Goal: Contribute content: Contribute content

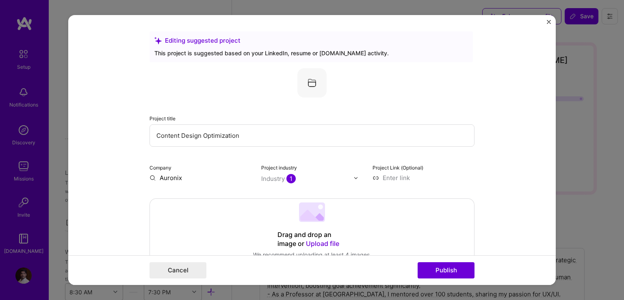
select select "US"
select select "Right Now"
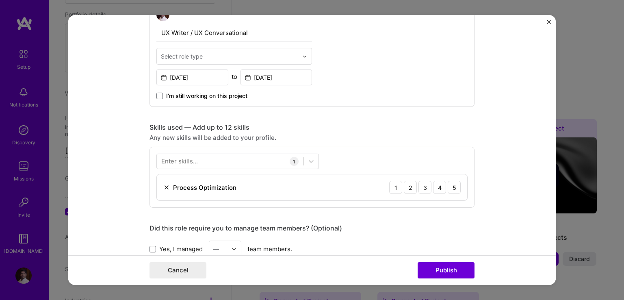
scroll to position [325, 0]
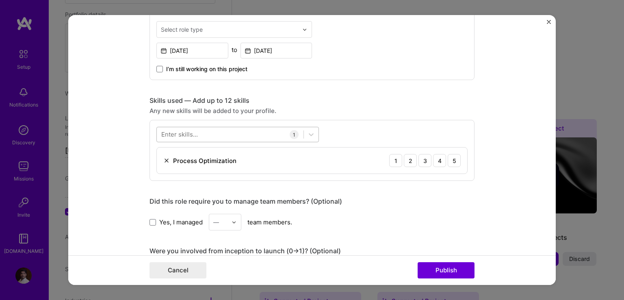
click at [266, 137] on div at bounding box center [230, 134] width 147 height 13
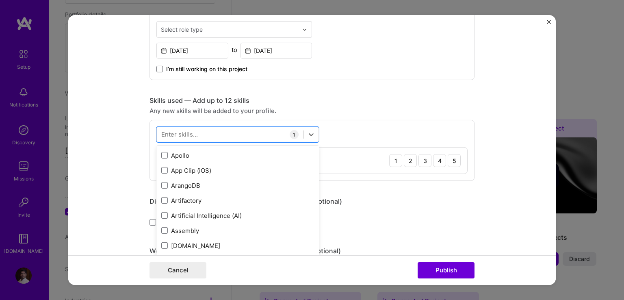
scroll to position [528, 0]
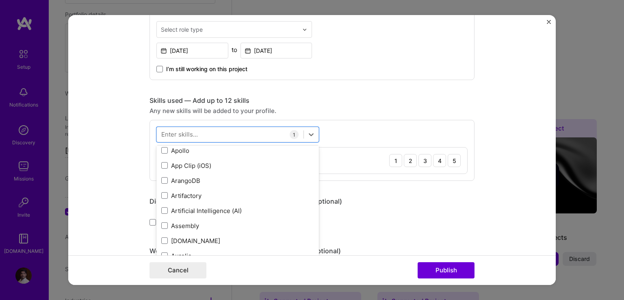
drag, startPoint x: 346, startPoint y: 129, endPoint x: 346, endPoint y: 125, distance: 4.5
click at [347, 129] on div "option App Clip (iOS) focused, 0 of 2. 378 results available. Use Up and Down t…" at bounding box center [312, 150] width 325 height 61
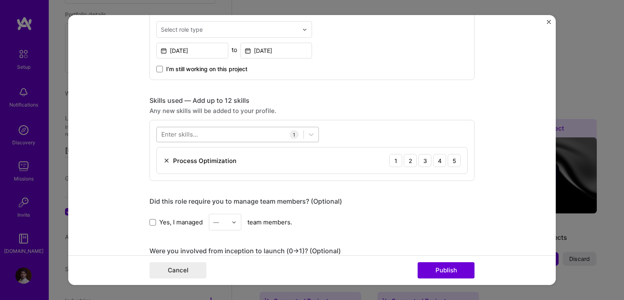
drag, startPoint x: 211, startPoint y: 129, endPoint x: 215, endPoint y: 132, distance: 4.9
click at [212, 129] on div at bounding box center [230, 134] width 147 height 13
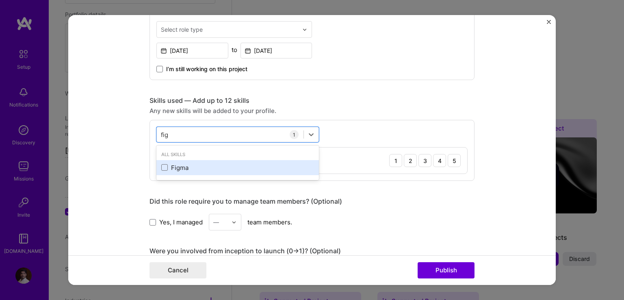
click at [188, 167] on div "Figma" at bounding box center [237, 167] width 153 height 9
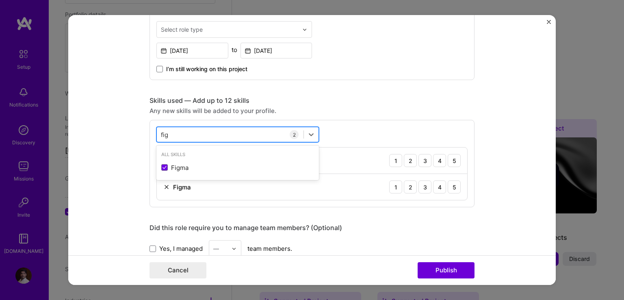
click at [217, 132] on div "fig fig" at bounding box center [230, 134] width 147 height 13
type input "f"
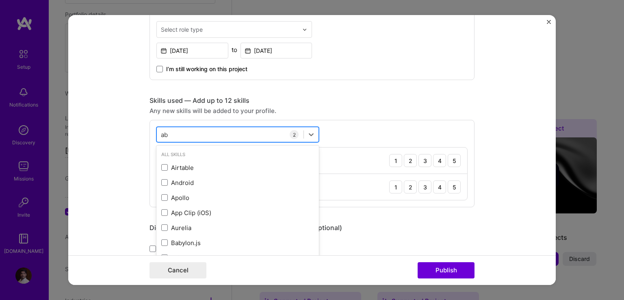
type input "a"
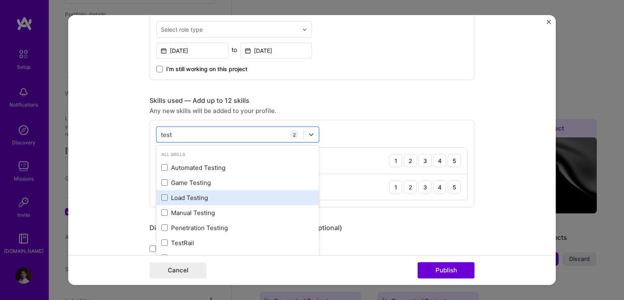
scroll to position [3, 0]
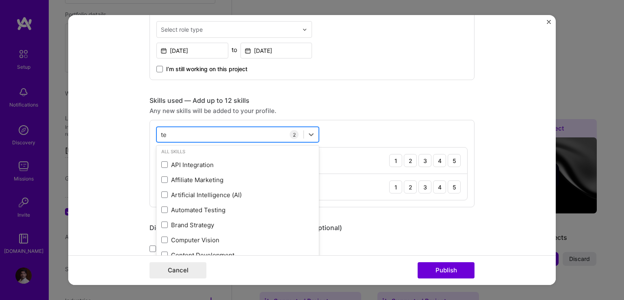
type input "t"
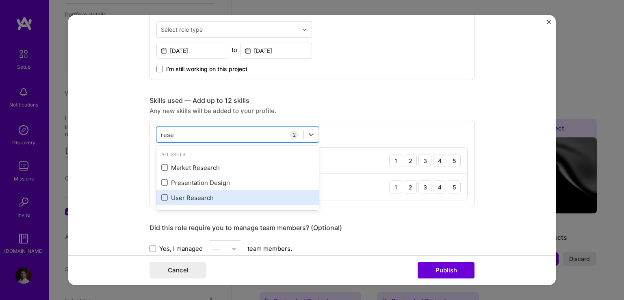
click at [213, 192] on div "User Research" at bounding box center [237, 197] width 163 height 15
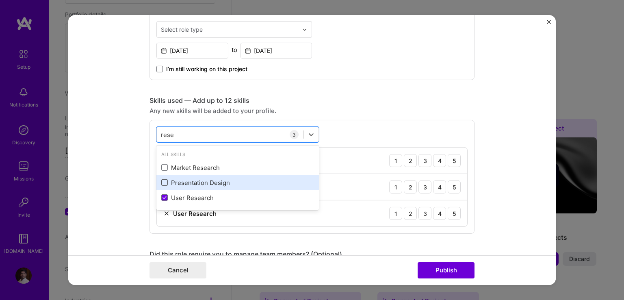
click at [161, 183] on span at bounding box center [164, 182] width 7 height 7
click at [0, 0] on input "checkbox" at bounding box center [0, 0] width 0 height 0
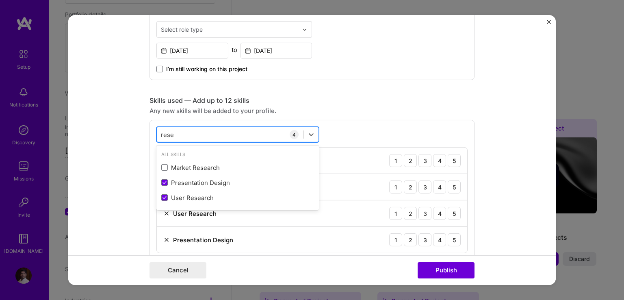
click at [223, 134] on div "rese rese" at bounding box center [230, 134] width 147 height 13
type input "r"
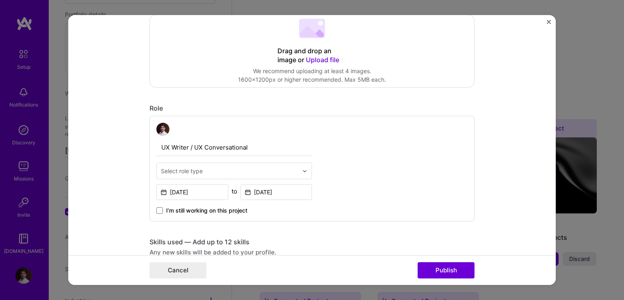
scroll to position [244, 0]
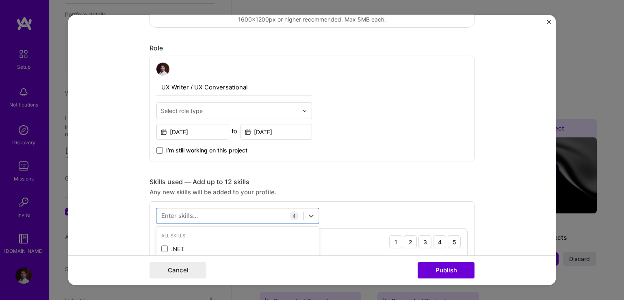
click at [411, 174] on div "Editing suggested project This project is suggested based on your LinkedIn, res…" at bounding box center [312, 269] width 325 height 962
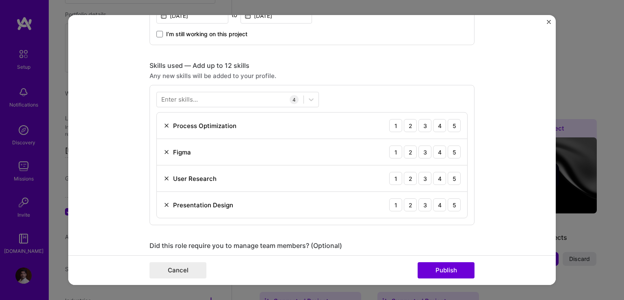
scroll to position [366, 0]
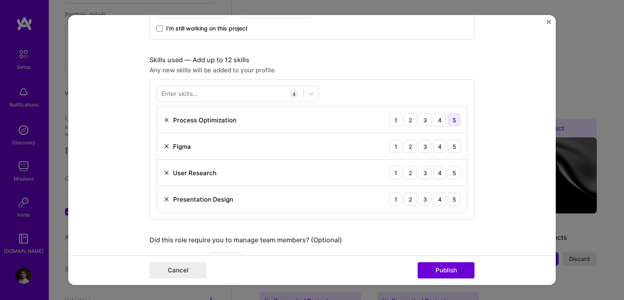
click at [451, 117] on div "5" at bounding box center [454, 119] width 13 height 13
click at [424, 143] on div "3" at bounding box center [424, 146] width 13 height 13
click at [453, 173] on div "5" at bounding box center [454, 172] width 13 height 13
click at [439, 200] on div "4" at bounding box center [439, 199] width 13 height 13
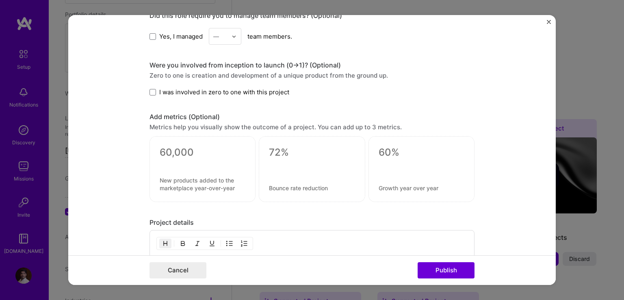
scroll to position [609, 0]
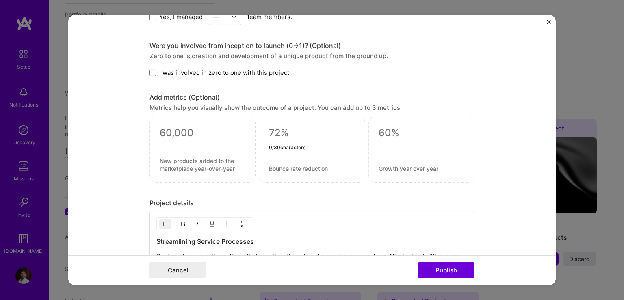
click at [278, 131] on textarea at bounding box center [312, 133] width 86 height 12
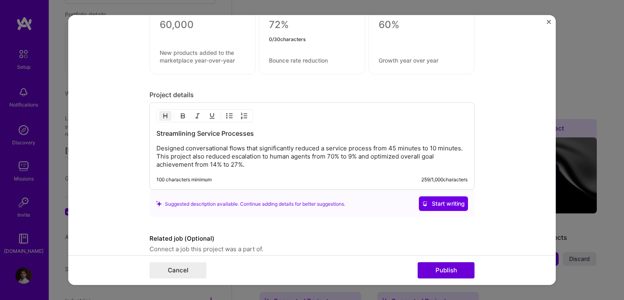
scroll to position [751, 0]
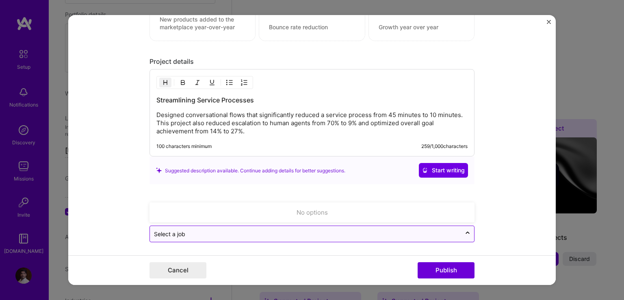
click at [199, 230] on input "text" at bounding box center [305, 234] width 303 height 9
click at [197, 234] on input "text" at bounding box center [305, 234] width 303 height 9
click at [187, 230] on input "auronix" at bounding box center [305, 234] width 303 height 9
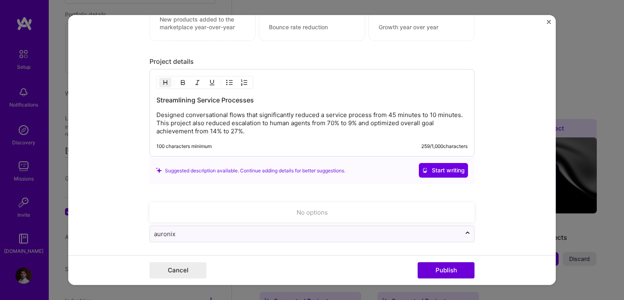
type input "auronix"
click at [505, 227] on form "Editing suggested project This project is suggested based on your LinkedIn, res…" at bounding box center [312, 150] width 488 height 270
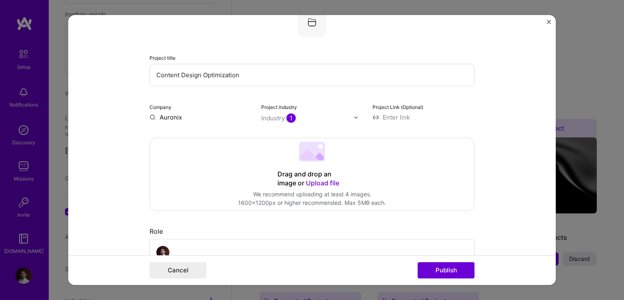
scroll to position [60, 0]
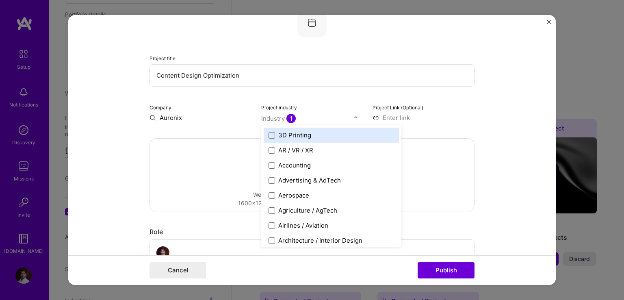
click at [276, 115] on div "Industry 1" at bounding box center [278, 118] width 35 height 9
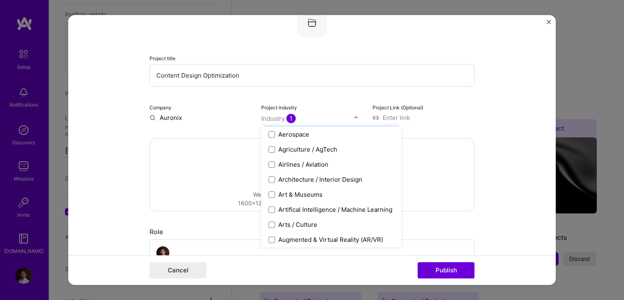
scroll to position [81, 0]
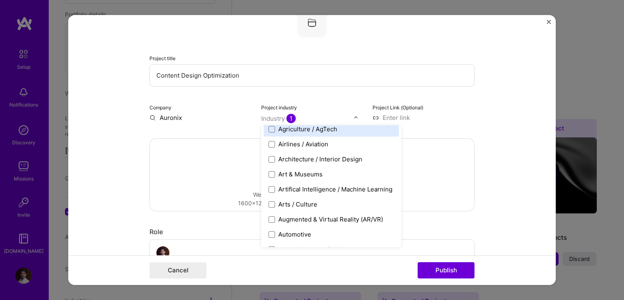
click at [330, 102] on div "Project title Content Design Optimization Company [GEOGRAPHIC_DATA] Project ind…" at bounding box center [312, 65] width 325 height 114
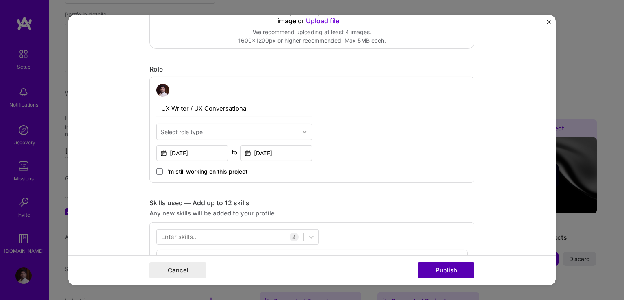
click at [445, 270] on button "Publish" at bounding box center [446, 270] width 57 height 16
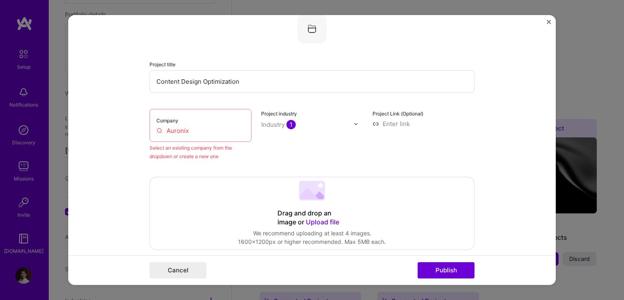
scroll to position [53, 0]
click at [184, 124] on div "Company Auronix" at bounding box center [201, 126] width 102 height 33
click at [191, 132] on input "Auronix" at bounding box center [200, 131] width 88 height 9
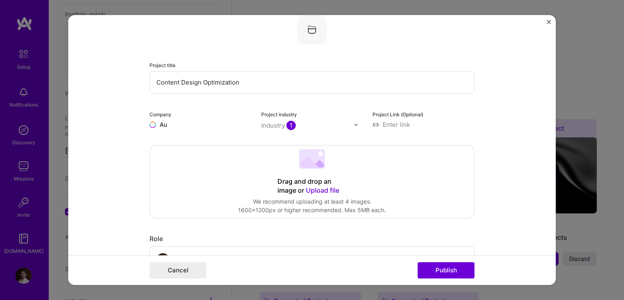
type input "A"
type input "Auronix"
click at [187, 147] on div "Add company Auronix" at bounding box center [211, 143] width 122 height 21
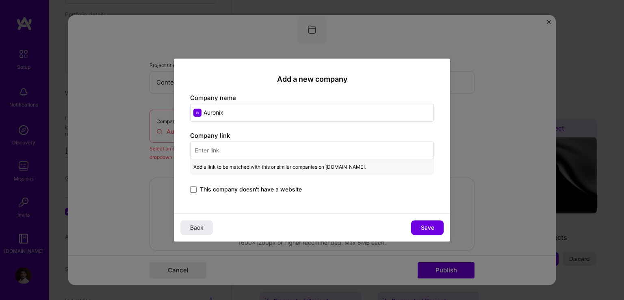
click at [218, 150] on input "text" at bounding box center [312, 150] width 244 height 18
paste input "[URL][DOMAIN_NAME]"
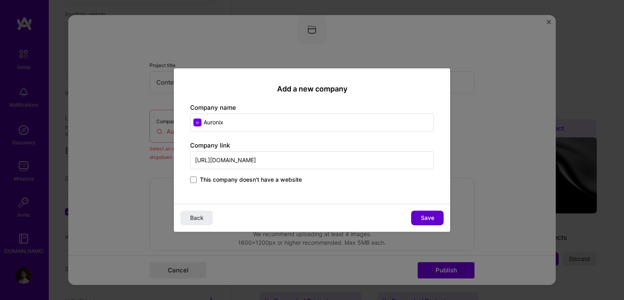
type input "[URL][DOMAIN_NAME]"
click at [426, 217] on span "Save" at bounding box center [427, 218] width 13 height 8
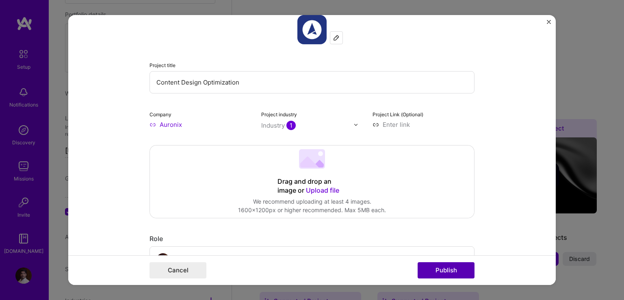
click at [437, 271] on button "Publish" at bounding box center [446, 270] width 57 height 16
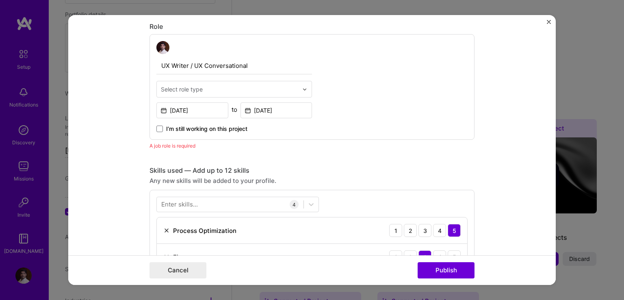
scroll to position [272, 0]
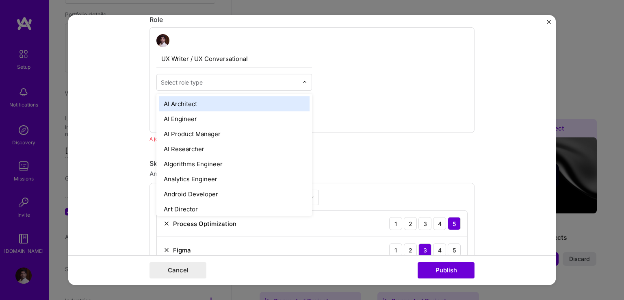
click at [187, 82] on div "Select role type" at bounding box center [182, 82] width 42 height 9
type input "ux"
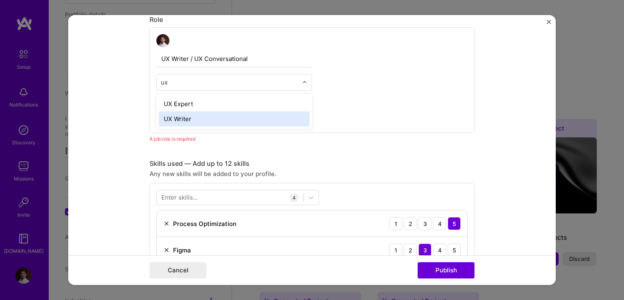
click at [200, 121] on div "UX Writer" at bounding box center [234, 118] width 151 height 15
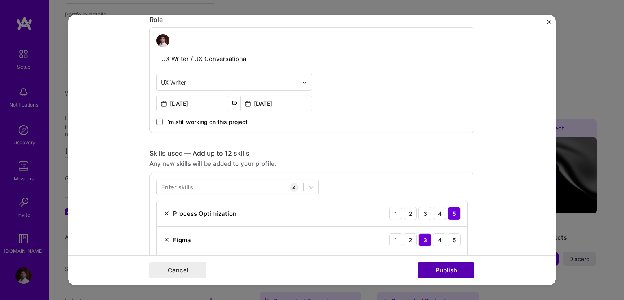
click at [455, 273] on button "Publish" at bounding box center [446, 270] width 57 height 16
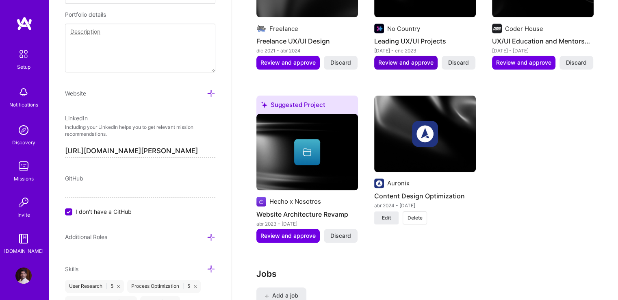
scroll to position [830, 0]
